Goal: Find specific page/section: Find specific page/section

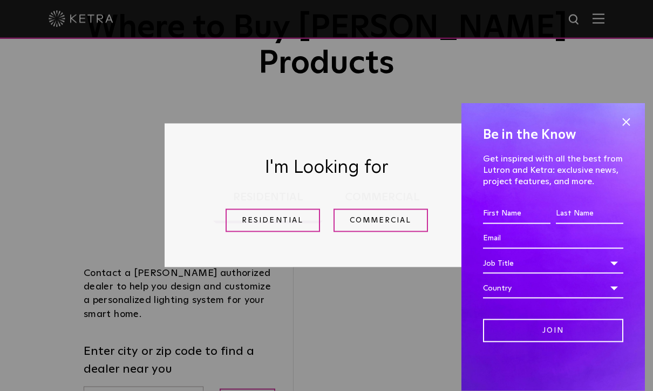
scroll to position [120, 0]
click at [258, 232] on link "Residential" at bounding box center [273, 220] width 94 height 23
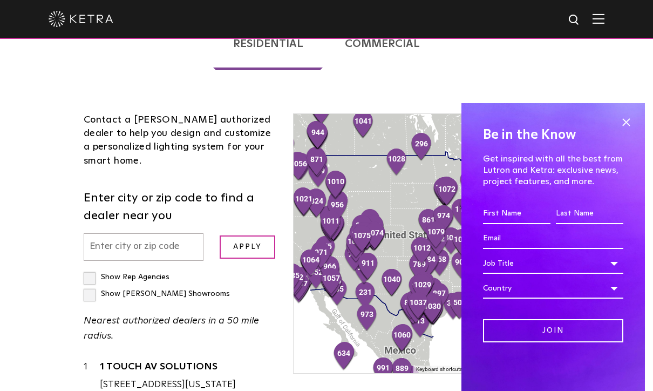
scroll to position [275, 0]
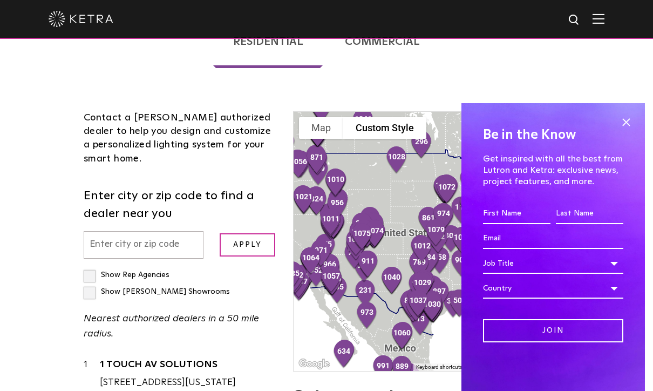
click at [639, 158] on div "Be in the Know Get inspired with all the best from Lutron and [PERSON_NAME]: ex…" at bounding box center [552, 247] width 183 height 288
click at [628, 130] on span at bounding box center [626, 122] width 16 height 16
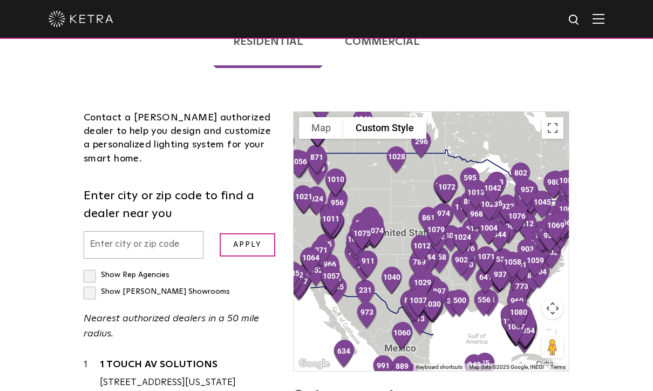
click at [114, 231] on input "text" at bounding box center [144, 245] width 120 height 28
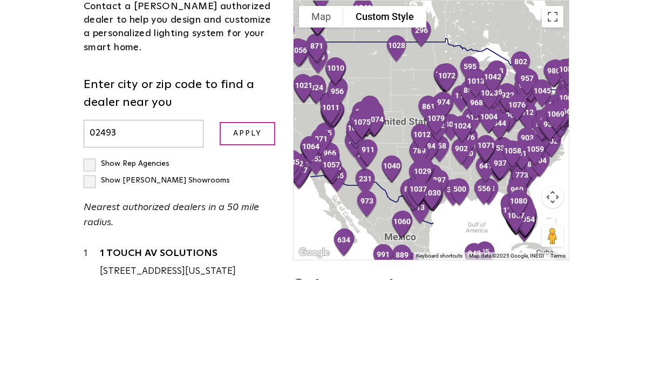
type input "02493"
click at [259, 233] on input "Apply" at bounding box center [248, 244] width 56 height 23
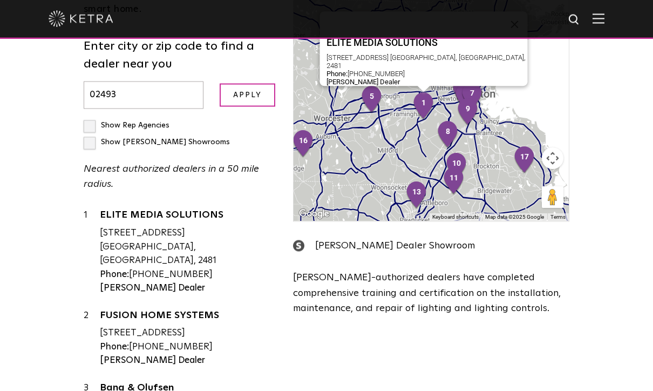
scroll to position [425, 0]
click at [120, 209] on link "ELITE MEDIA SOLUTIONS" at bounding box center [188, 215] width 177 height 13
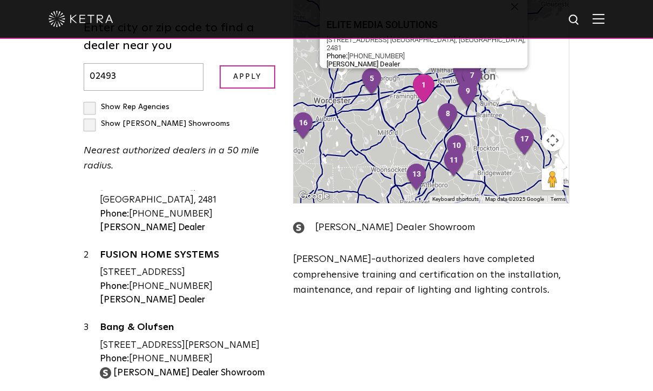
scroll to position [42, 0]
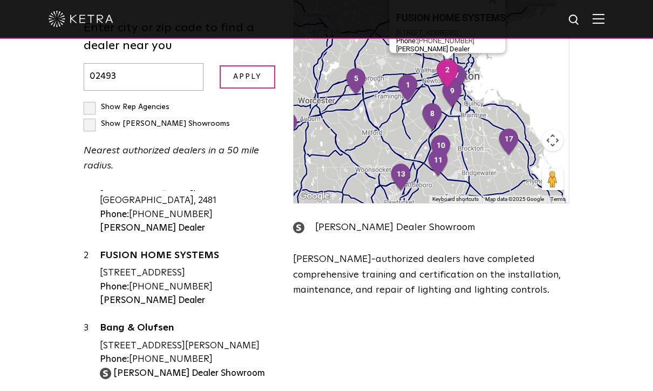
click at [138, 250] on link "FUSION HOME SYSTEMS" at bounding box center [188, 256] width 177 height 13
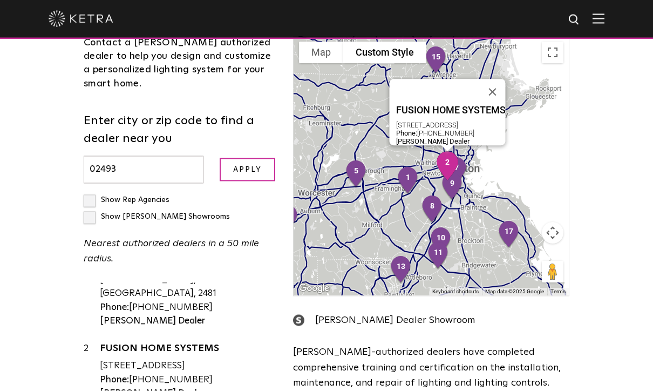
scroll to position [350, 0]
click at [239, 158] on input "Apply" at bounding box center [248, 169] width 56 height 23
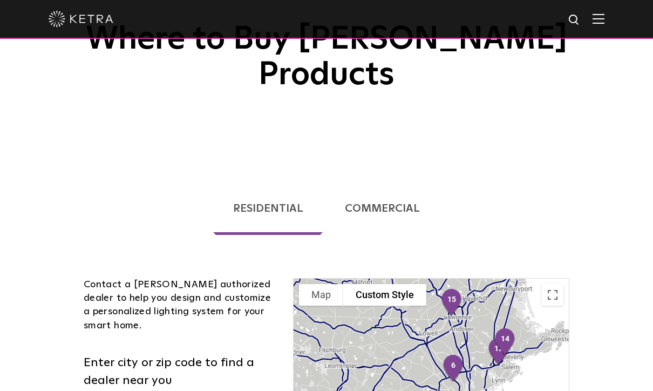
scroll to position [107, 0]
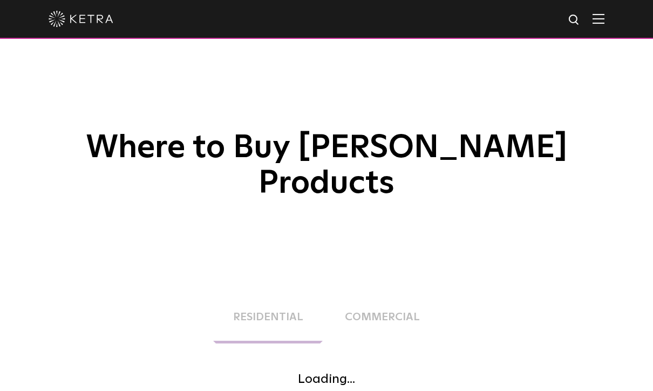
scroll to position [103, 0]
